Goal: Task Accomplishment & Management: Manage account settings

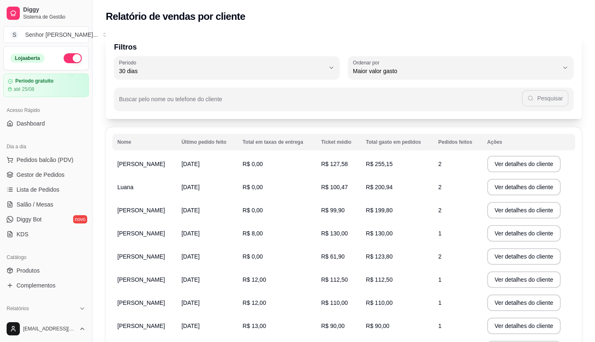
select select "30"
select select "HIGHEST_TOTAL_SPENT_WITH_ORDERS"
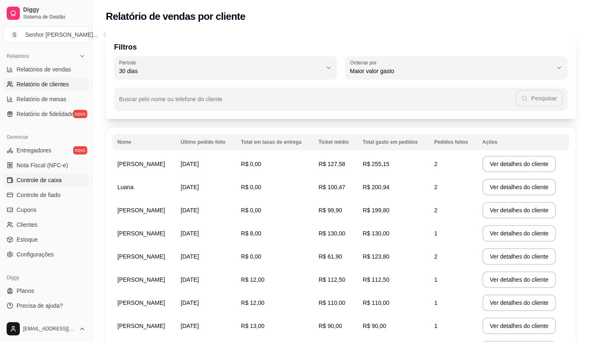
click at [41, 177] on span "Controle de caixa" at bounding box center [39, 180] width 45 height 8
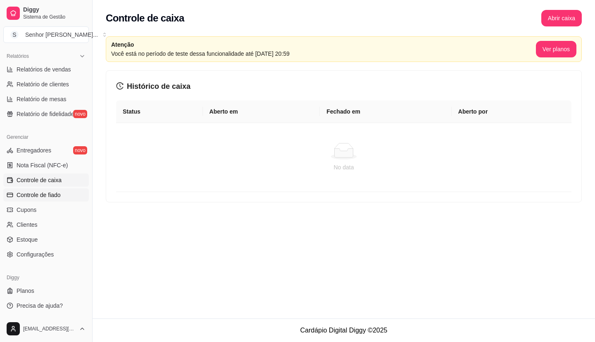
click at [26, 200] on link "Controle de fiado" at bounding box center [46, 195] width 86 height 13
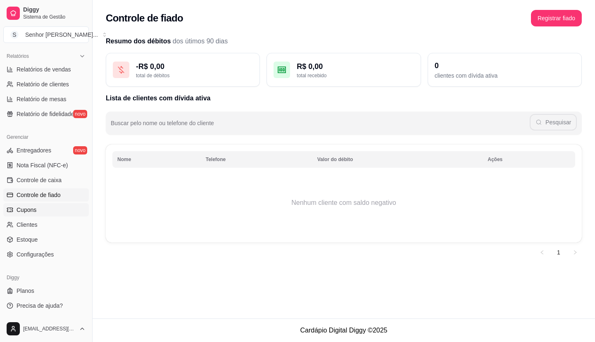
click at [32, 208] on span "Cupons" at bounding box center [27, 210] width 20 height 8
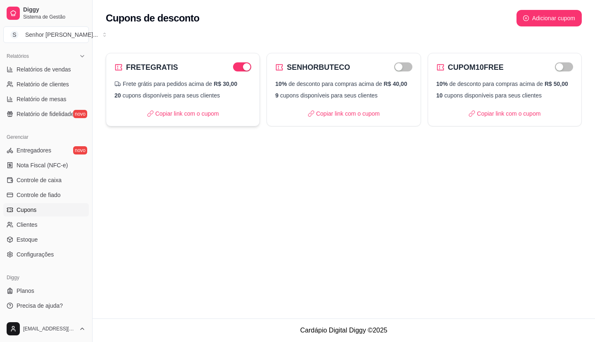
click at [229, 68] on div "FRETEGRATIS" at bounding box center [183, 68] width 137 height 12
select select "FREE_DELIVERY_FEE"
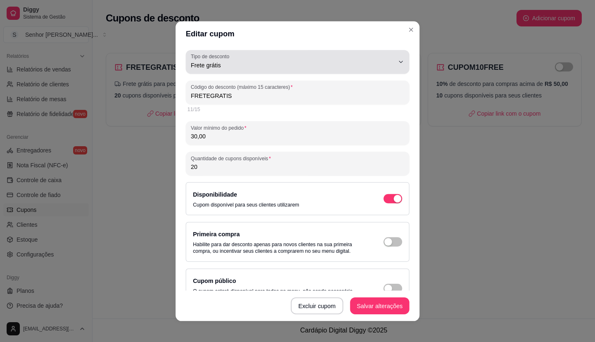
scroll to position [8, 0]
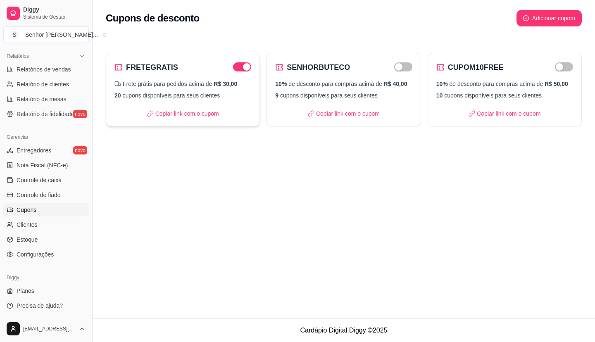
click at [245, 72] on div "FRETEGRATIS" at bounding box center [183, 68] width 137 height 12
select select "FREE_DELIVERY_FEE"
click at [250, 67] on div "button" at bounding box center [246, 66] width 7 height 7
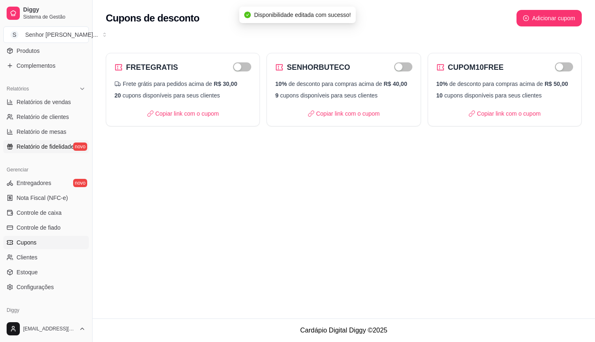
scroll to position [170, 0]
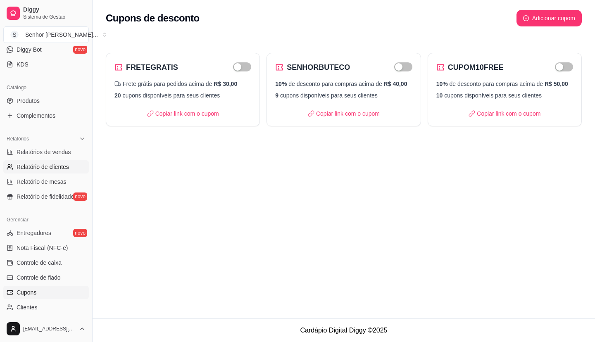
click at [49, 171] on span "Relatório de clientes" at bounding box center [43, 167] width 53 height 8
select select "30"
select select "HIGHEST_TOTAL_SPENT_WITH_ORDERS"
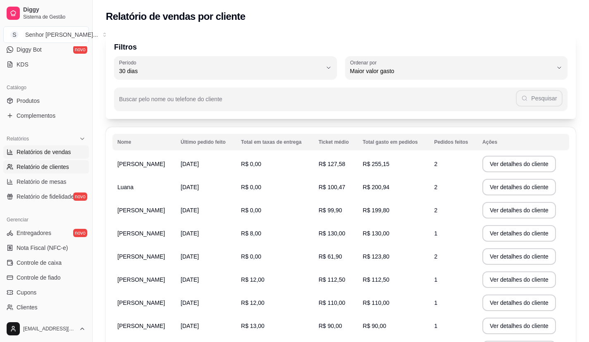
click at [45, 157] on link "Relatórios de vendas" at bounding box center [46, 152] width 86 height 13
select select "ALL"
select select "0"
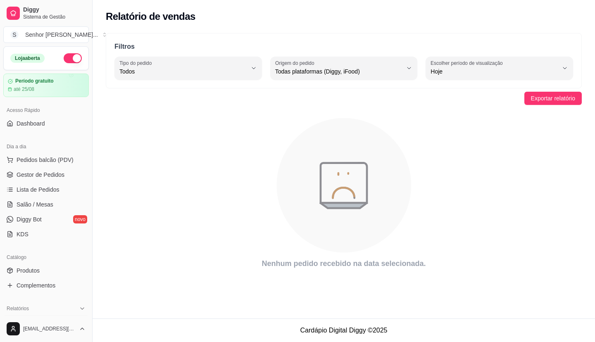
click at [64, 62] on button "button" at bounding box center [73, 58] width 18 height 10
click at [52, 191] on span "Lista de Pedidos" at bounding box center [38, 190] width 43 height 8
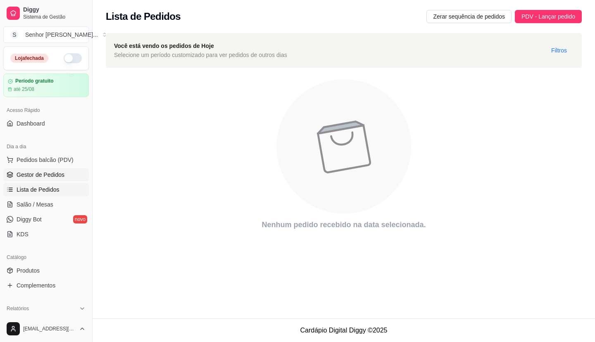
click at [50, 179] on span "Gestor de Pedidos" at bounding box center [41, 175] width 48 height 8
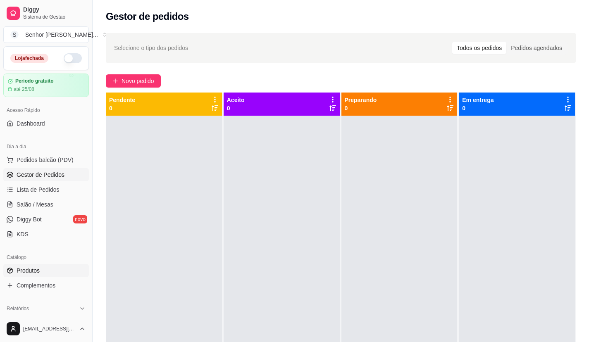
click at [38, 271] on span "Produtos" at bounding box center [28, 271] width 23 height 8
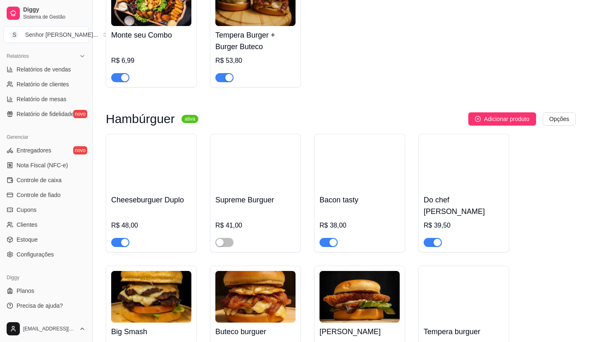
scroll to position [331, 0]
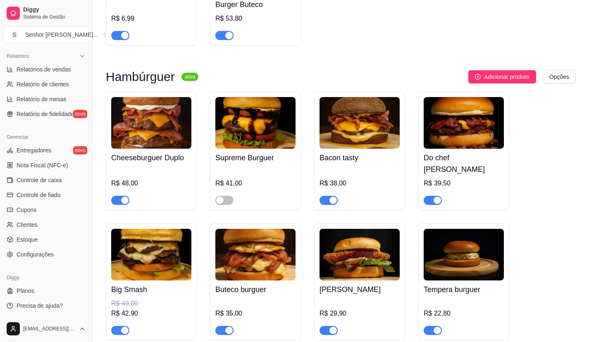
click at [153, 136] on img at bounding box center [151, 123] width 80 height 52
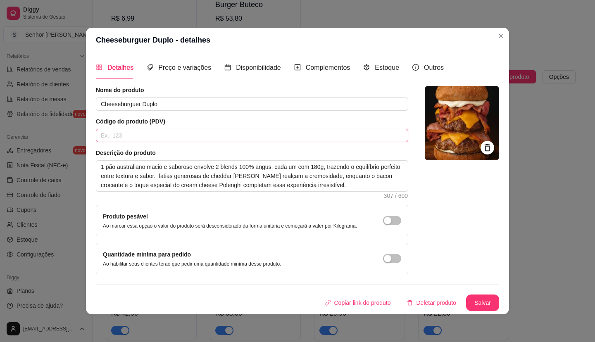
click at [176, 134] on input "text" at bounding box center [252, 135] width 313 height 13
click at [179, 69] on span "Preço e variações" at bounding box center [184, 67] width 53 height 7
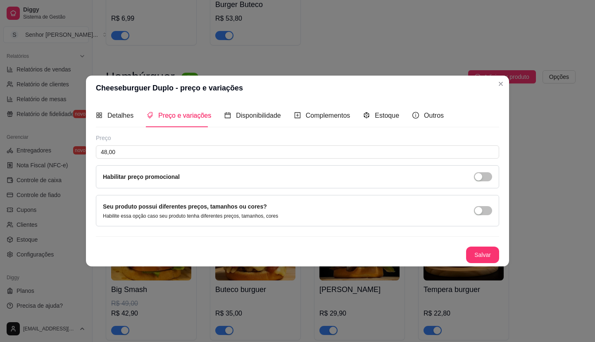
click at [491, 172] on div "Habilitar preço promocional" at bounding box center [297, 176] width 389 height 9
click at [488, 184] on div "Habilitar preço promocional" at bounding box center [298, 176] width 404 height 23
click at [486, 177] on span "button" at bounding box center [483, 176] width 18 height 9
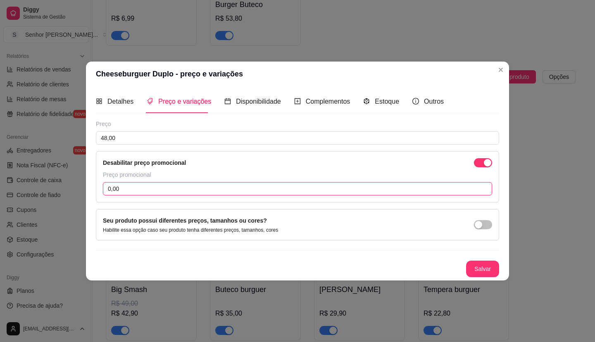
click at [203, 189] on input "0,00" at bounding box center [297, 188] width 389 height 13
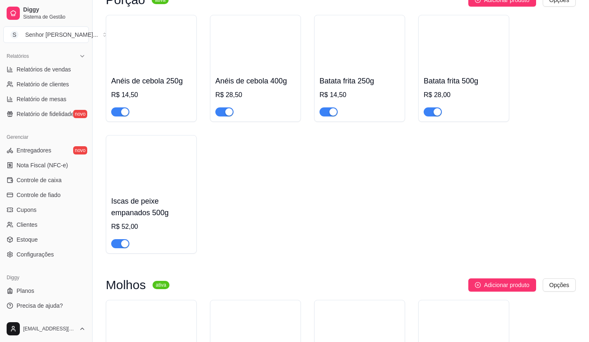
scroll to position [1613, 0]
